Goal: Transaction & Acquisition: Subscribe to service/newsletter

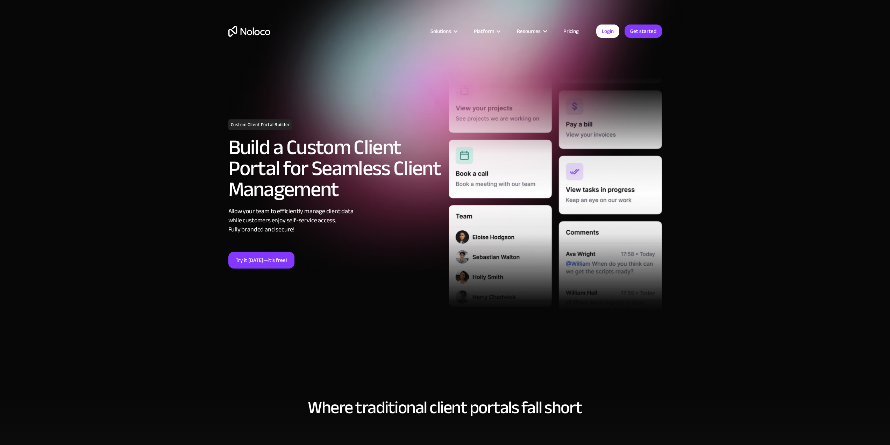
click at [572, 33] on link "Pricing" at bounding box center [571, 31] width 33 height 9
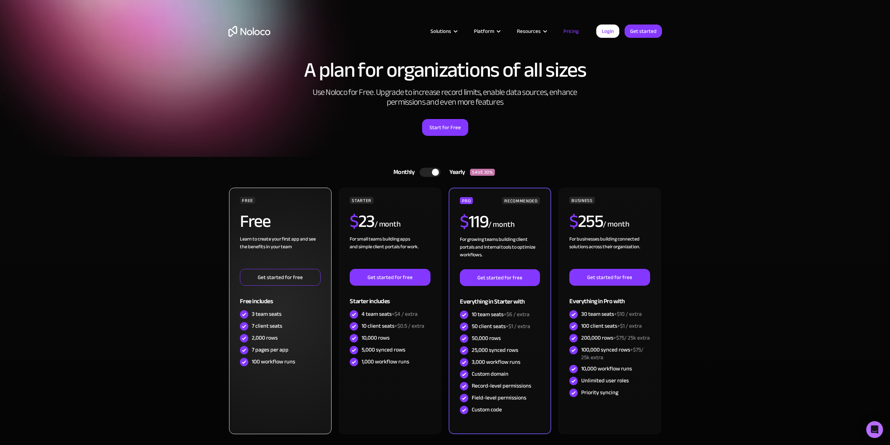
click at [289, 273] on link "Get started for free" at bounding box center [280, 277] width 80 height 17
